Goal: Check status: Check status

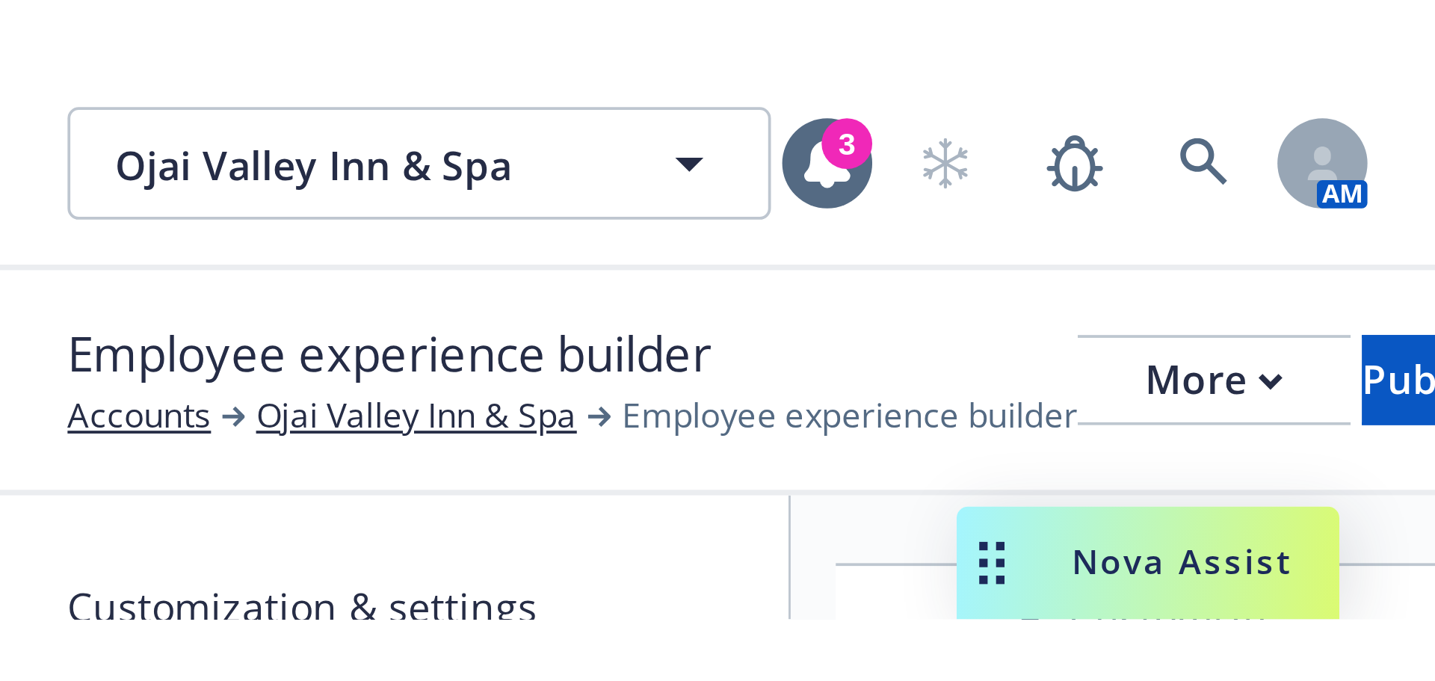
scroll to position [1944, 0]
